Goal: Check status: Check status

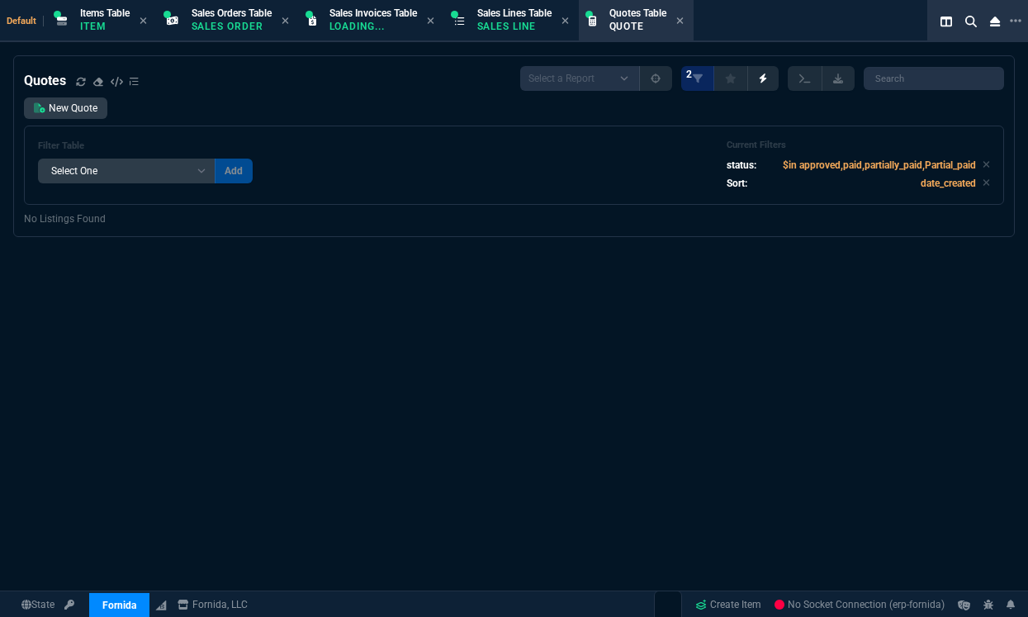
select select "12: [PERSON_NAME]"
select select
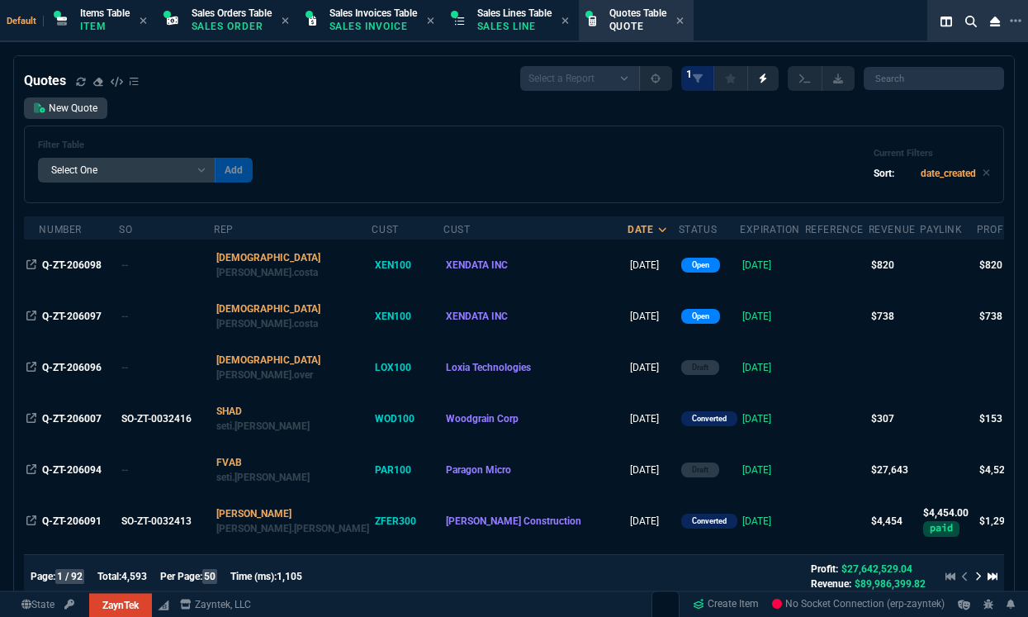
select select
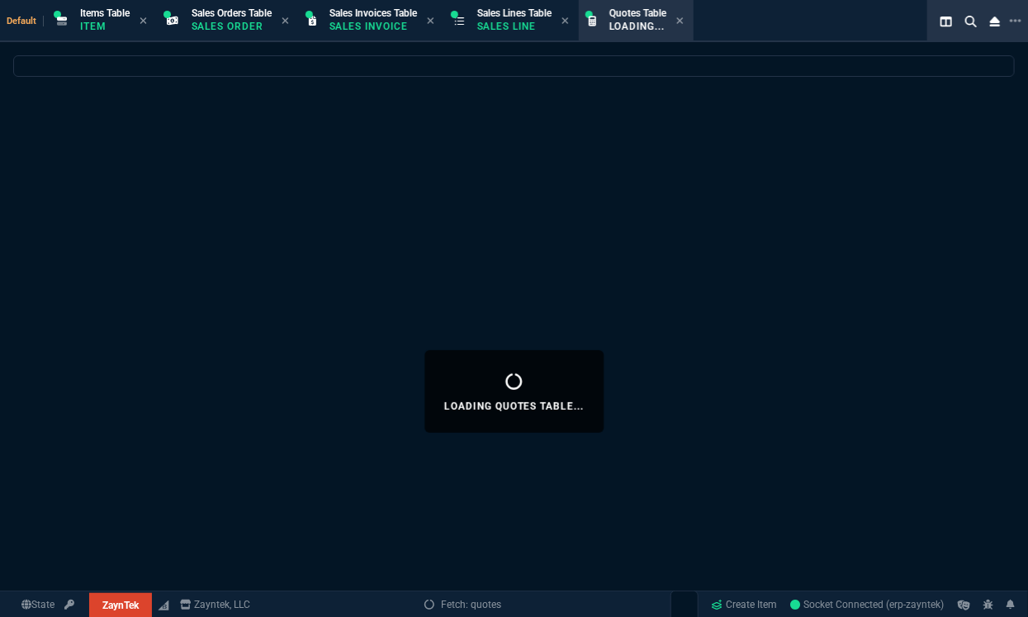
select select
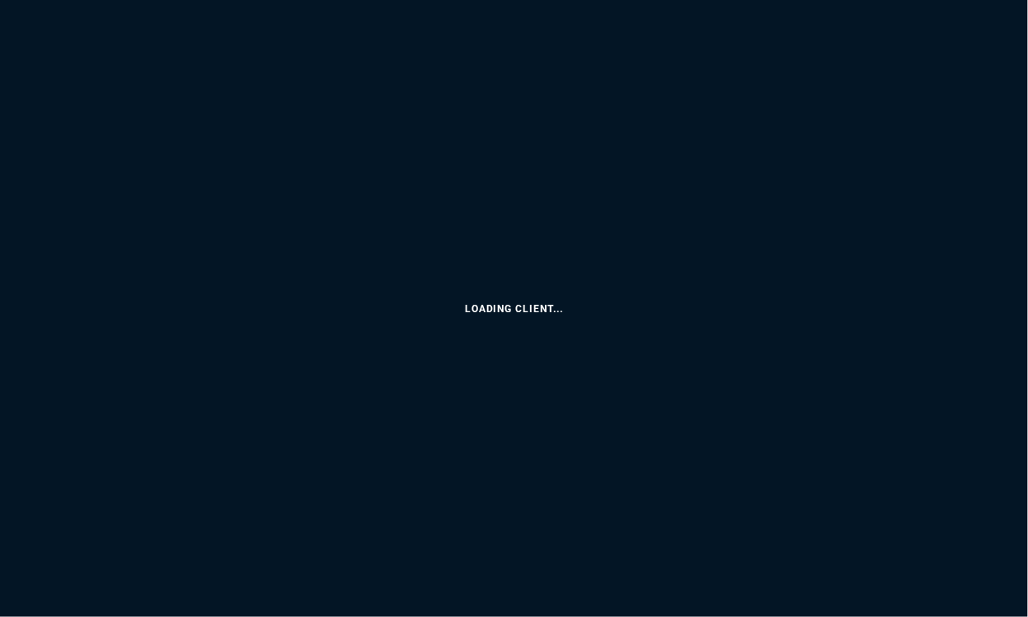
select select
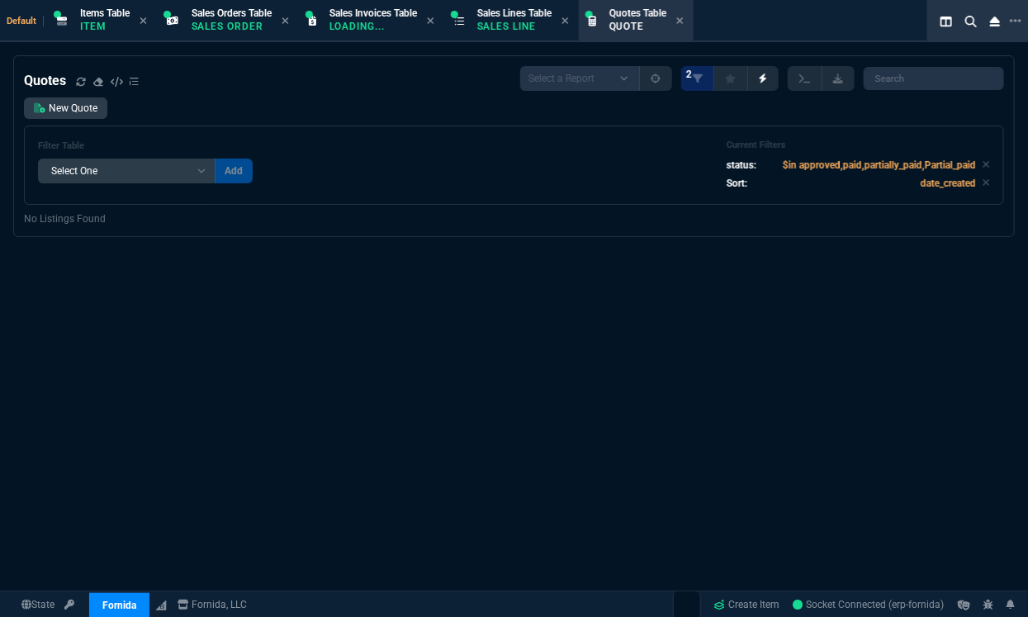
select select "12: [PERSON_NAME]"
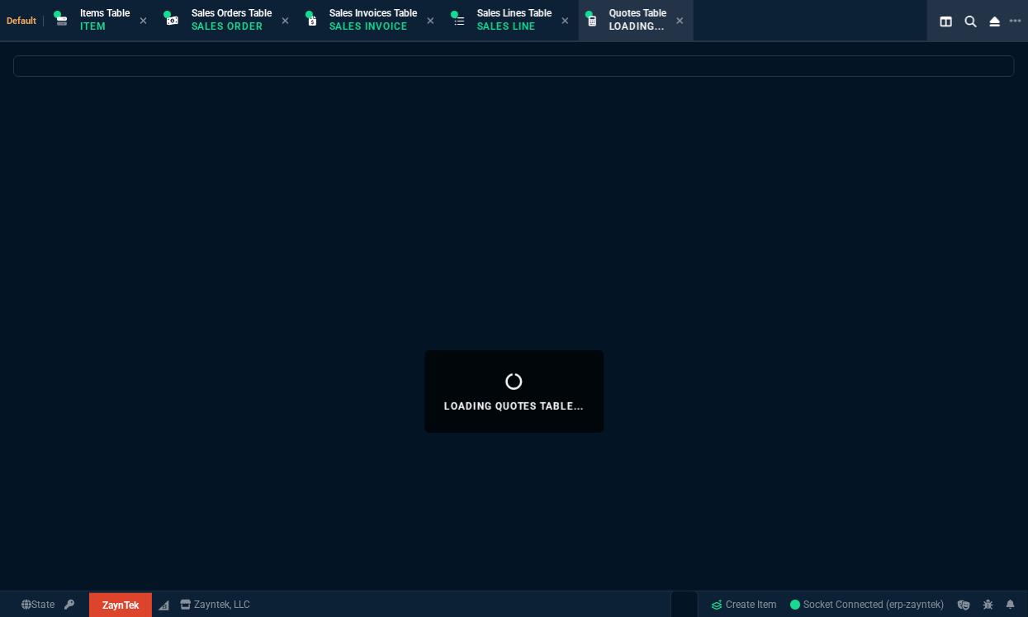
select select
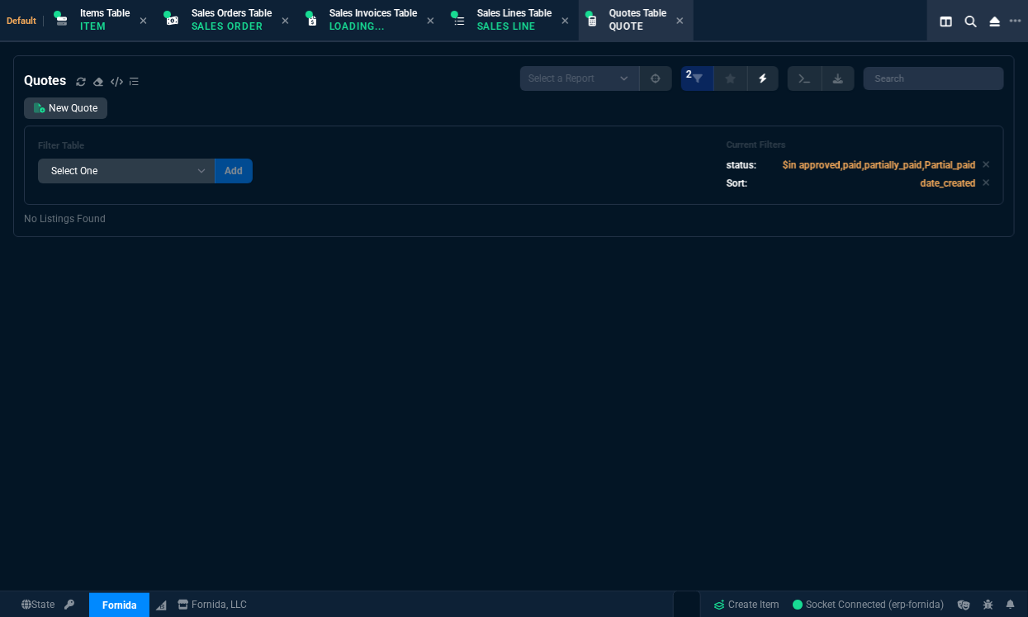
select select "12: [PERSON_NAME]"
